Goal: Transaction & Acquisition: Purchase product/service

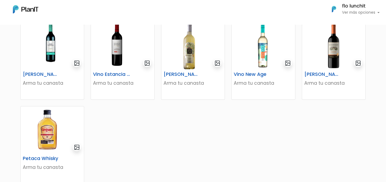
scroll to position [219, 0]
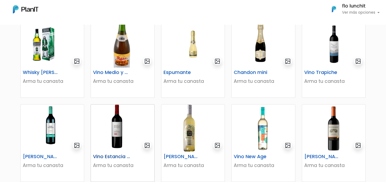
click at [125, 113] on img at bounding box center [122, 128] width 63 height 47
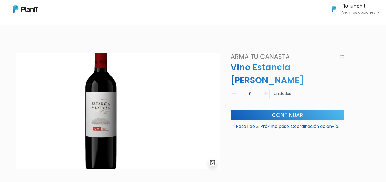
click at [266, 91] on icon "button" at bounding box center [266, 93] width 4 height 5
type input "1"
click at [273, 110] on button "Continuar" at bounding box center [287, 115] width 114 height 10
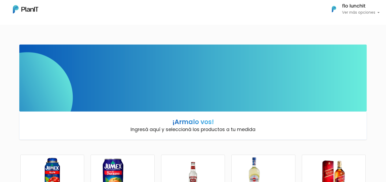
click at [204, 129] on p "Ingresá aquí y seleccioná los productos a tu medida" at bounding box center [193, 129] width 125 height 7
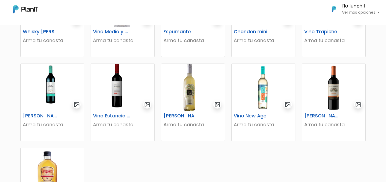
scroll to position [271, 0]
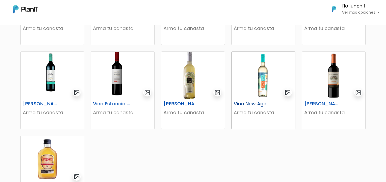
click at [257, 88] on img at bounding box center [263, 75] width 63 height 47
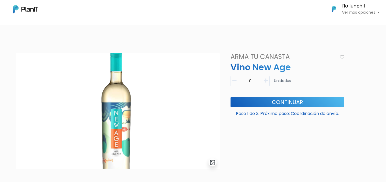
click at [270, 85] on div "0 Unidades" at bounding box center [287, 83] width 114 height 15
click at [269, 84] on button "button" at bounding box center [266, 81] width 8 height 10
type input "1"
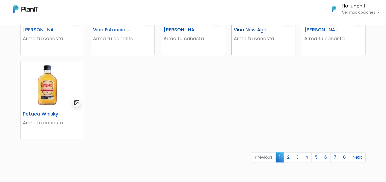
scroll to position [347, 0]
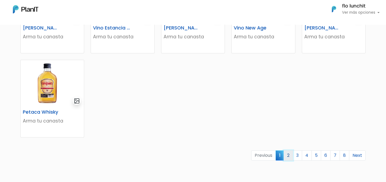
click at [290, 158] on link "2" at bounding box center [288, 155] width 9 height 10
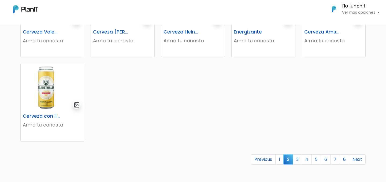
scroll to position [345, 0]
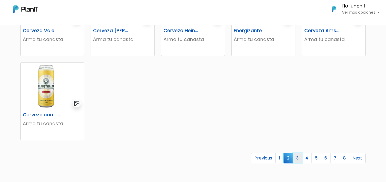
click at [300, 158] on link "3" at bounding box center [297, 158] width 9 height 10
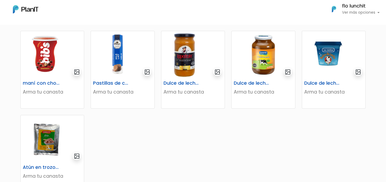
scroll to position [253, 0]
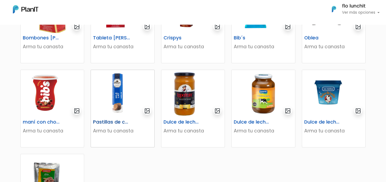
click at [130, 117] on img at bounding box center [122, 93] width 63 height 47
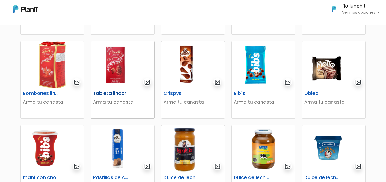
scroll to position [182, 0]
